Goal: Obtain resource: Obtain resource

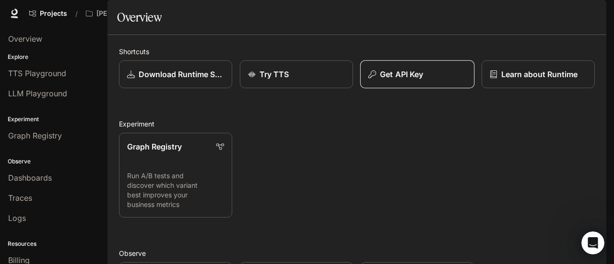
click at [414, 89] on button "Get API Key" at bounding box center [417, 74] width 114 height 28
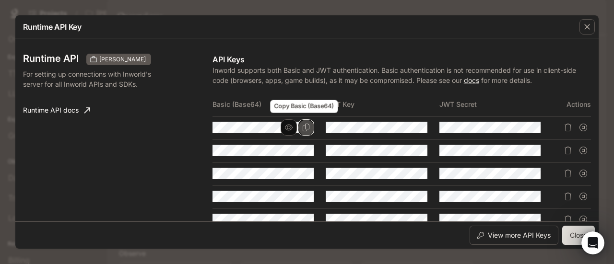
click at [302, 129] on icon "Copy Basic (Base64)" at bounding box center [306, 128] width 8 height 8
click at [584, 30] on icon "button" at bounding box center [587, 27] width 10 height 10
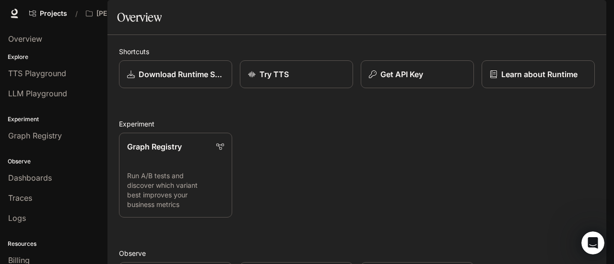
scroll to position [64, 0]
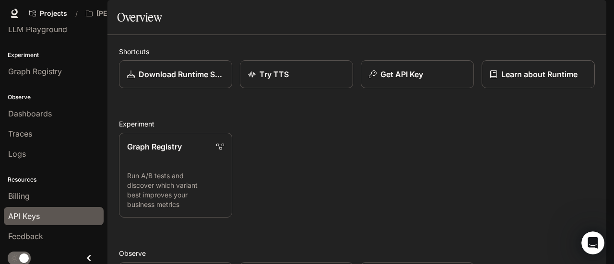
click at [32, 218] on span "API Keys" at bounding box center [24, 217] width 32 height 12
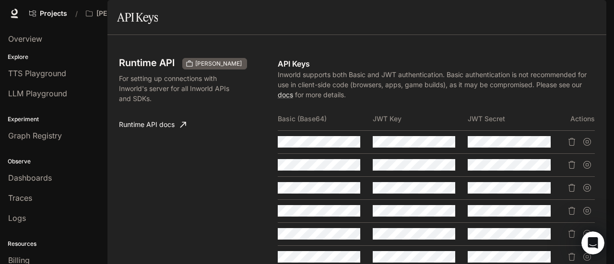
scroll to position [336, 0]
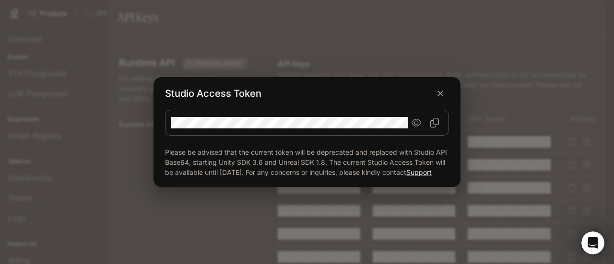
click at [433, 118] on icon "Copy Studio Access token" at bounding box center [434, 123] width 9 height 10
click at [377, 43] on div "Studio Access Token Please be advised that the current token will be deprecated…" at bounding box center [307, 132] width 614 height 264
